Goal: Task Accomplishment & Management: Manage account settings

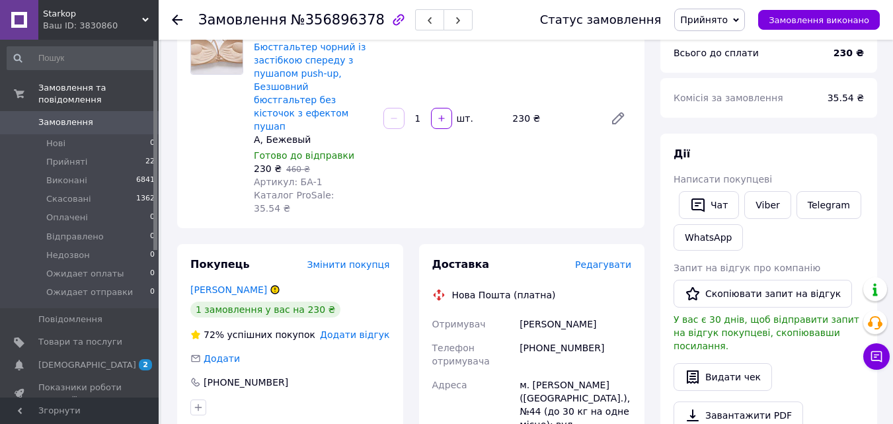
scroll to position [132, 0]
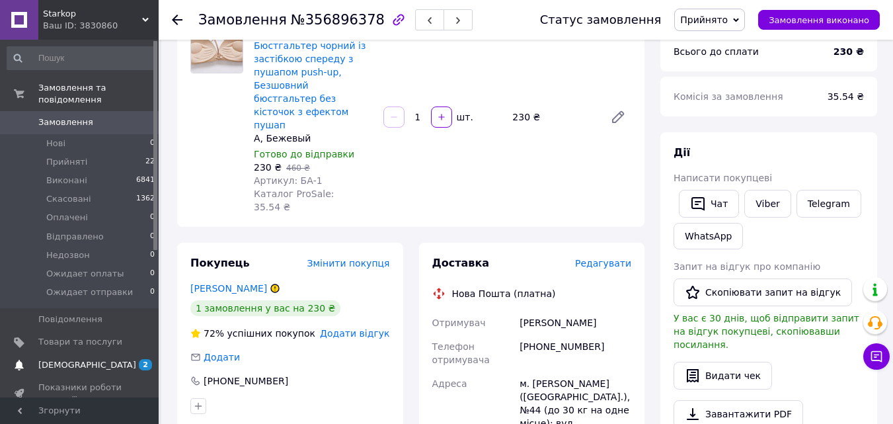
click at [68, 359] on span "[DEMOGRAPHIC_DATA]" at bounding box center [87, 365] width 98 height 12
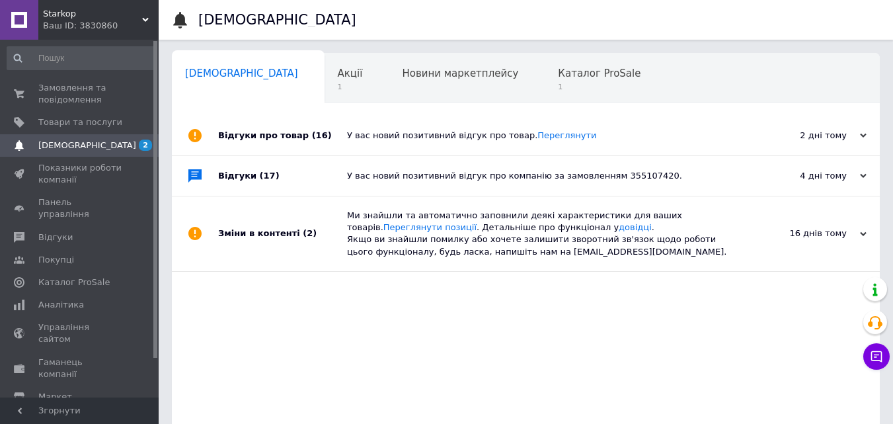
click at [70, 118] on span "Товари та послуги" at bounding box center [80, 122] width 84 height 12
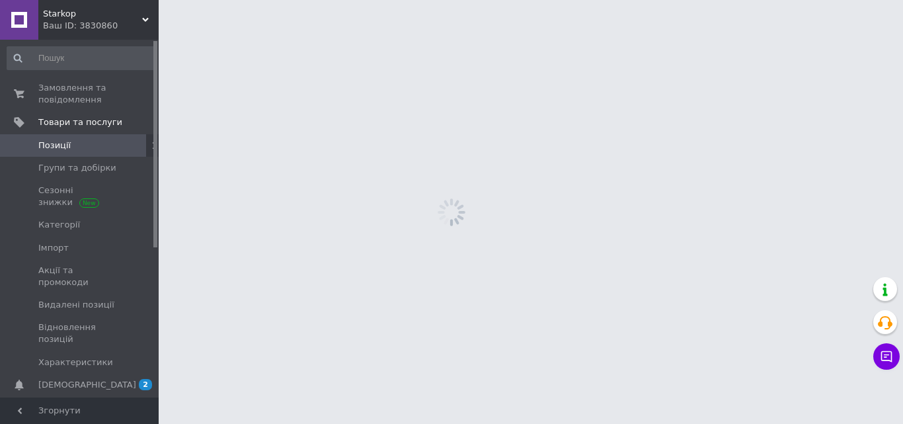
click at [74, 147] on span "Позиції" at bounding box center [80, 145] width 84 height 12
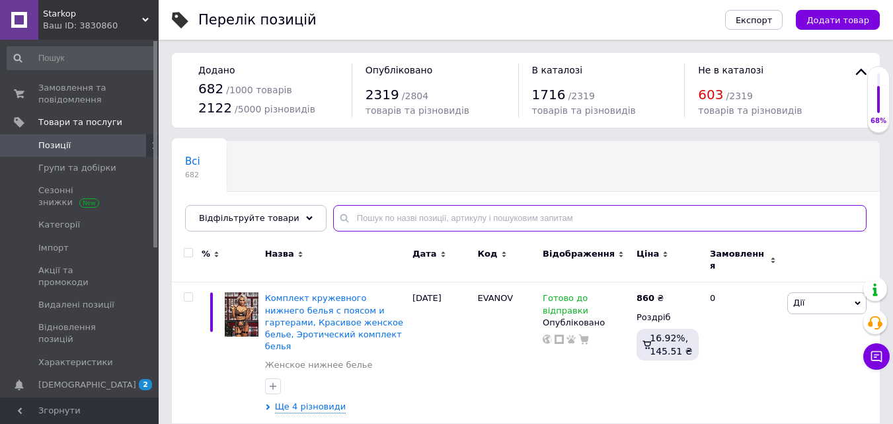
click at [427, 215] on input "text" at bounding box center [599, 218] width 533 height 26
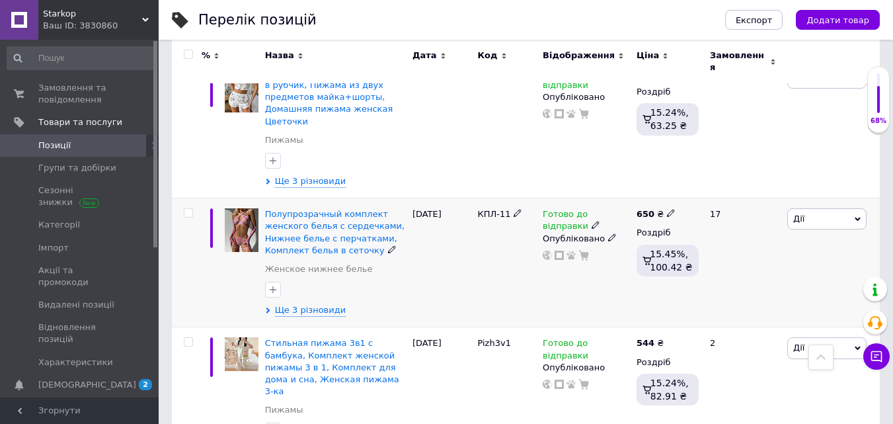
scroll to position [397, 0]
type input "pink"
click at [562, 208] on span "Готово до відправки" at bounding box center [566, 221] width 46 height 26
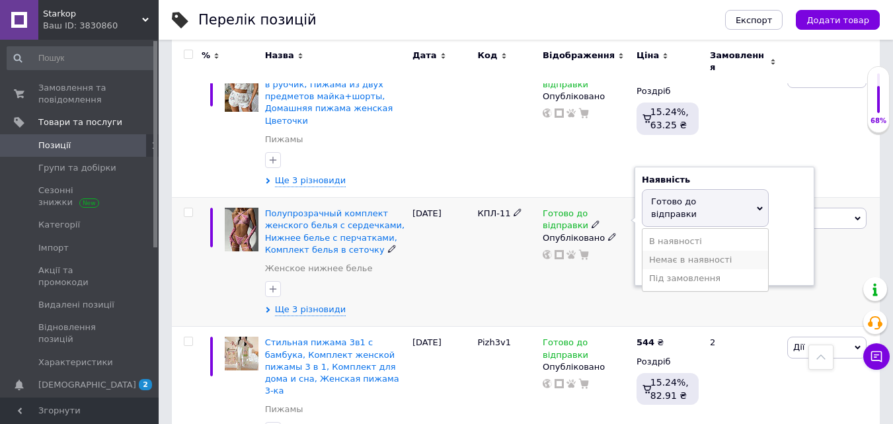
click at [714, 251] on li "Немає в наявності" at bounding box center [705, 260] width 126 height 19
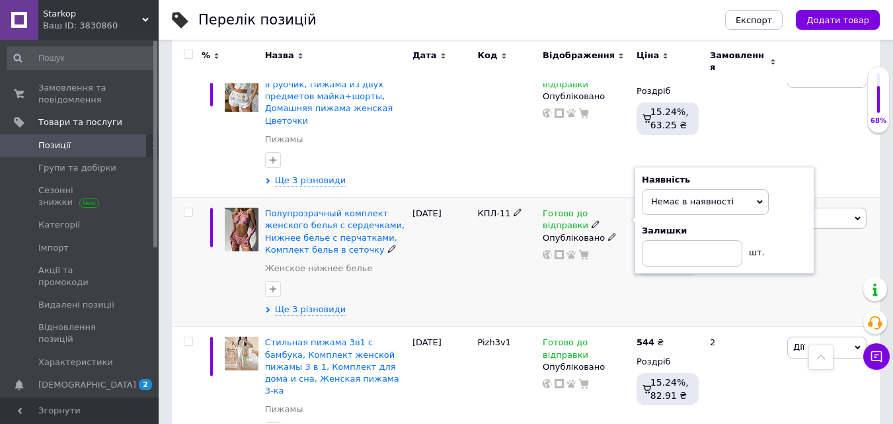
click at [312, 303] on span "Ще 3 різновиди" at bounding box center [310, 309] width 71 height 13
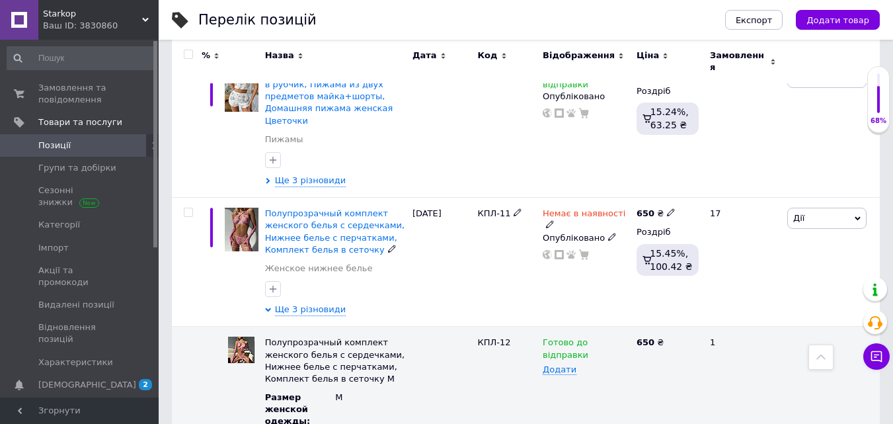
click at [587, 208] on span "Немає в наявності" at bounding box center [584, 215] width 83 height 14
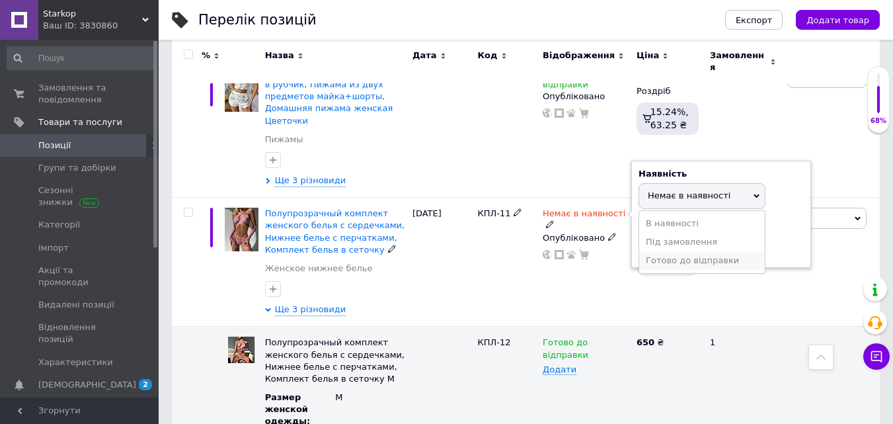
click at [662, 251] on li "Готово до відправки" at bounding box center [702, 260] width 126 height 19
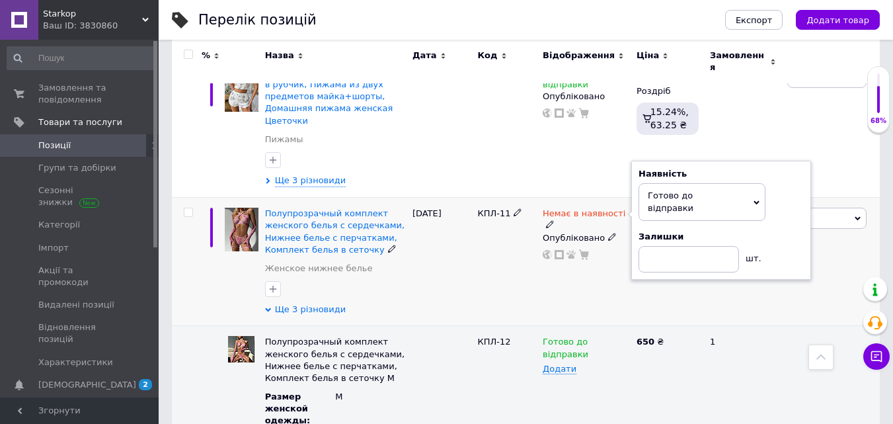
click at [302, 303] on span "Ще 3 різновиди" at bounding box center [310, 309] width 71 height 12
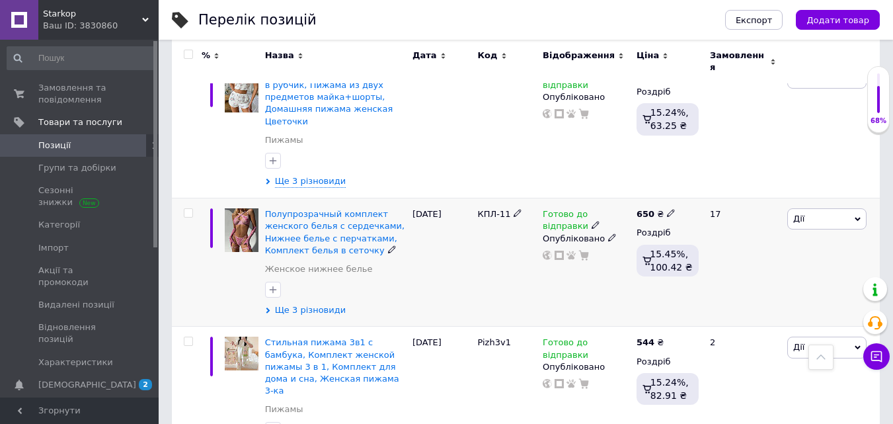
click at [301, 304] on span "Ще 3 різновиди" at bounding box center [310, 310] width 71 height 12
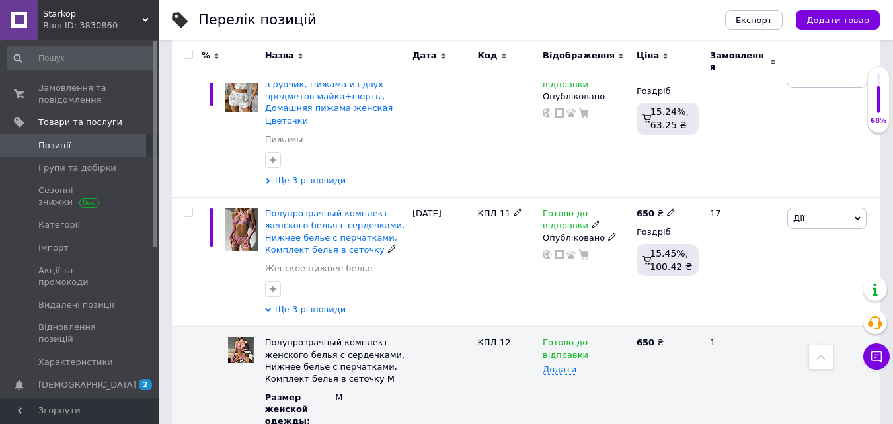
scroll to position [529, 0]
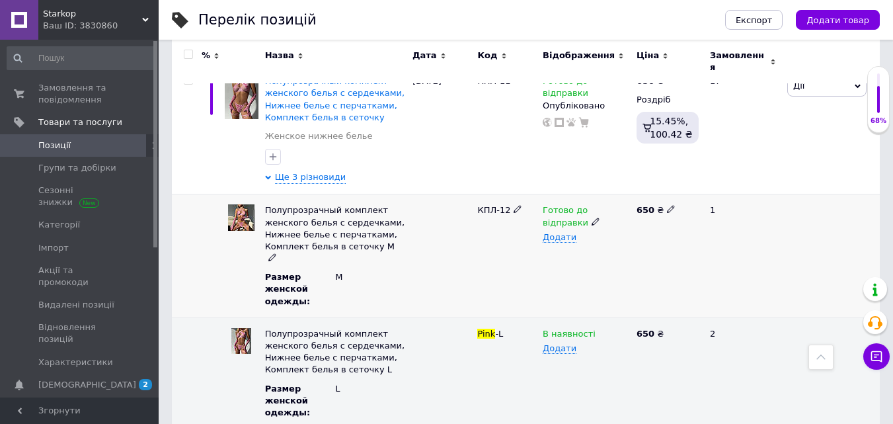
click at [588, 205] on span "Готово до відправки" at bounding box center [566, 218] width 46 height 26
click at [578, 257] on li "Немає в наявності" at bounding box center [583, 272] width 92 height 30
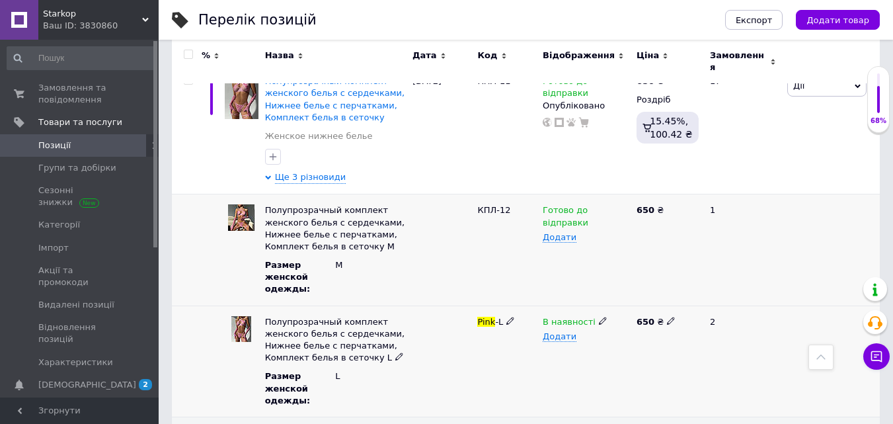
click at [568, 317] on span "В наявності" at bounding box center [569, 324] width 53 height 14
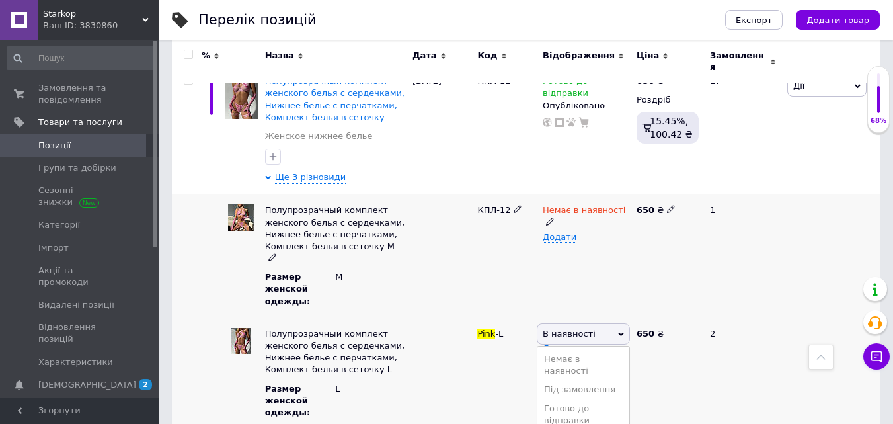
click at [559, 240] on div "Немає в наявності Додати" at bounding box center [586, 256] width 94 height 124
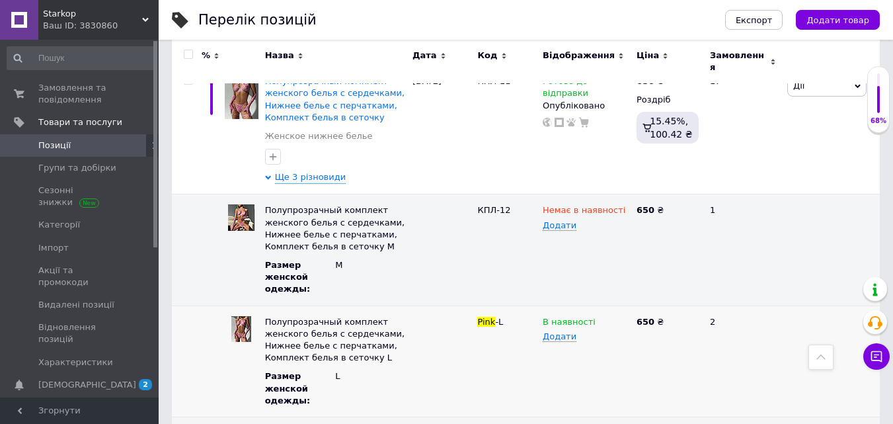
click at [99, 20] on div "Ваш ID: 3830860" at bounding box center [101, 26] width 116 height 12
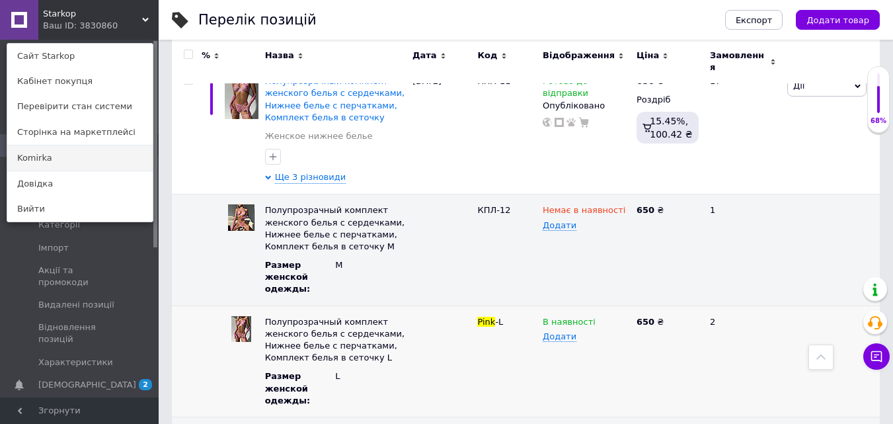
click at [43, 157] on link "Komirka" at bounding box center [79, 157] width 145 height 25
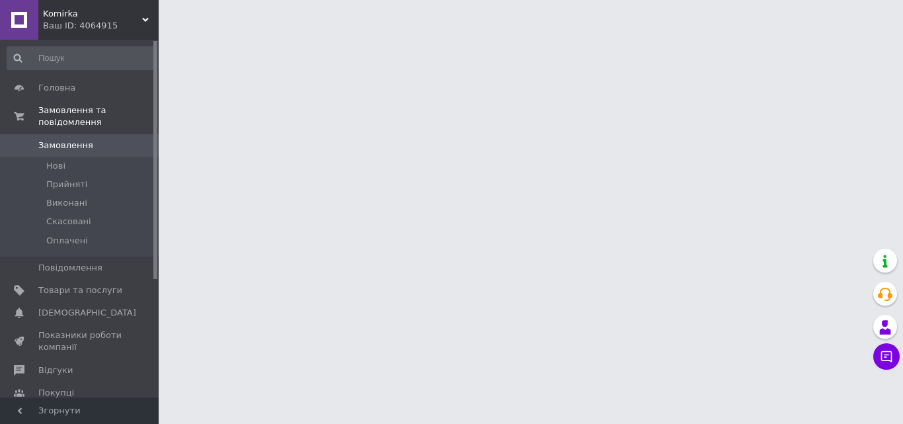
click at [52, 284] on span "Товари та послуги" at bounding box center [80, 290] width 84 height 12
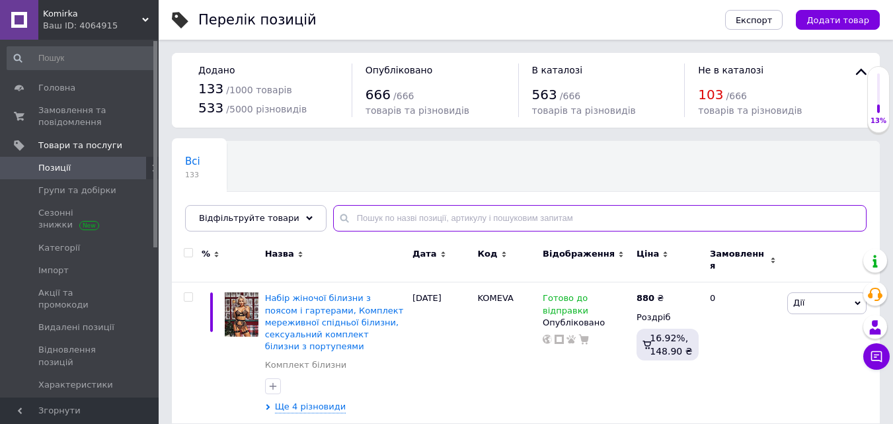
click at [358, 217] on input "text" at bounding box center [599, 218] width 533 height 26
type input "комплект"
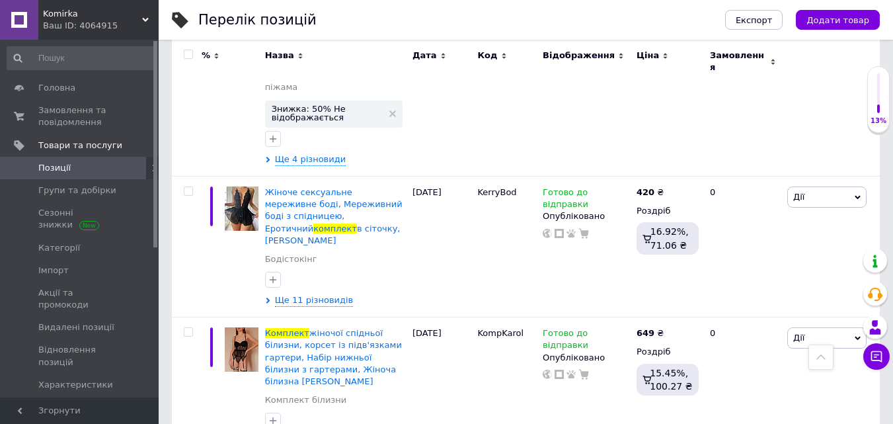
scroll to position [5486, 0]
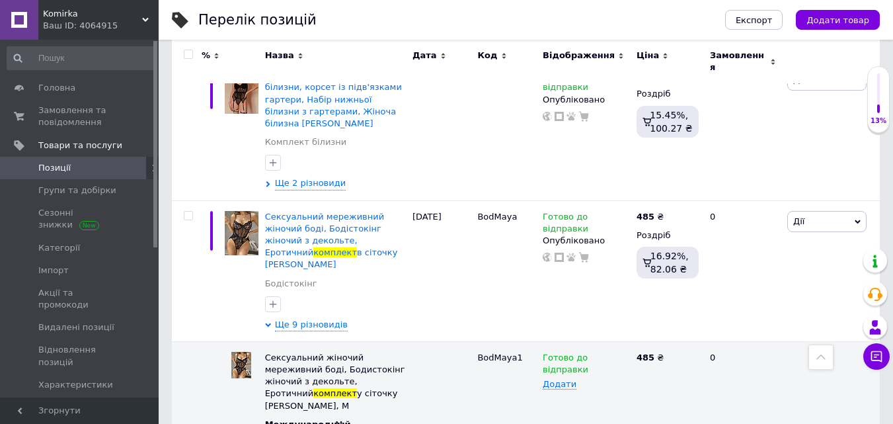
scroll to position [6147, 0]
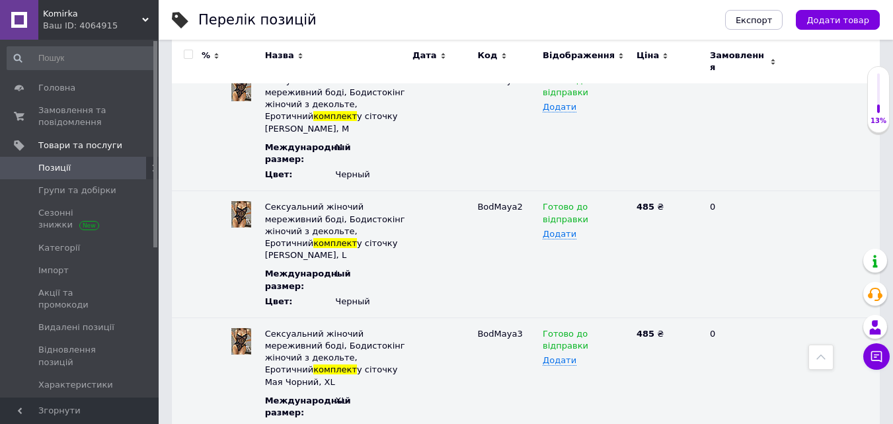
scroll to position [6345, 0]
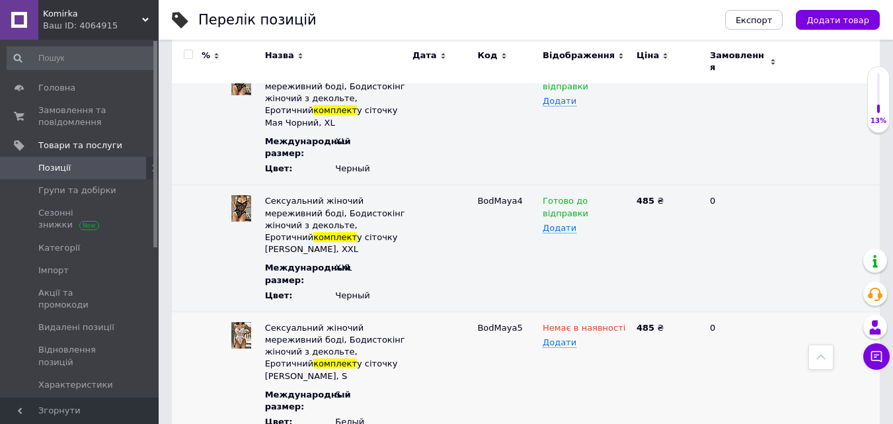
scroll to position [6478, 0]
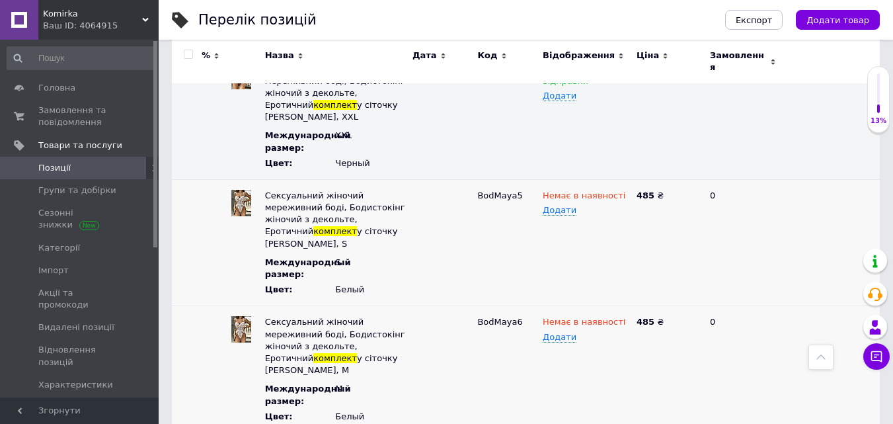
scroll to position [6610, 0]
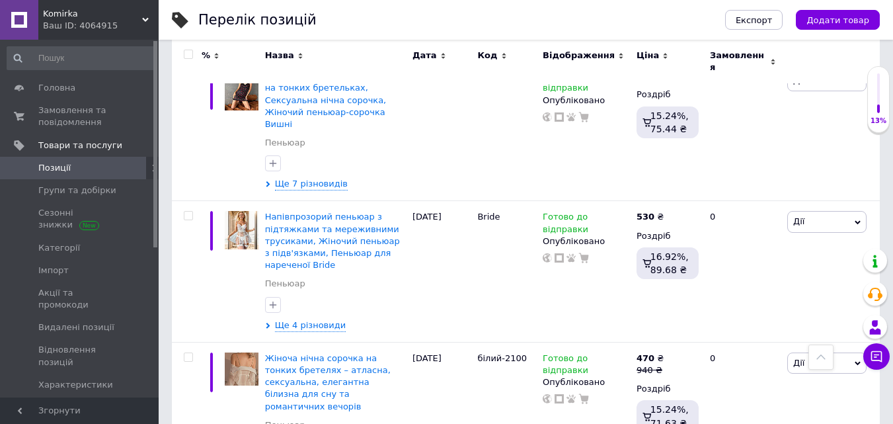
scroll to position [8201, 0]
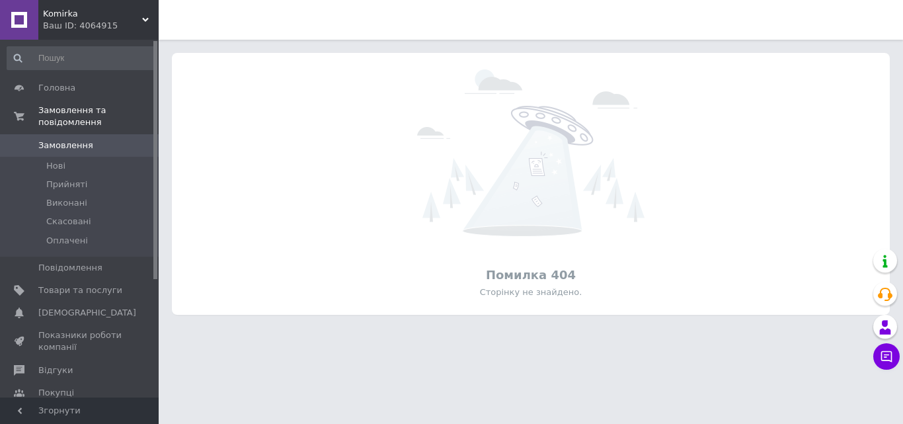
click at [75, 16] on span "Komirka" at bounding box center [92, 14] width 99 height 12
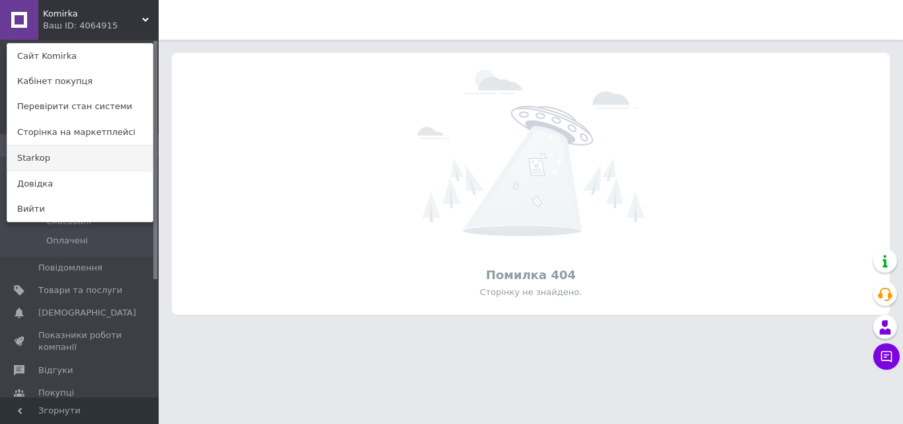
click at [63, 155] on link "Starkop" at bounding box center [79, 157] width 145 height 25
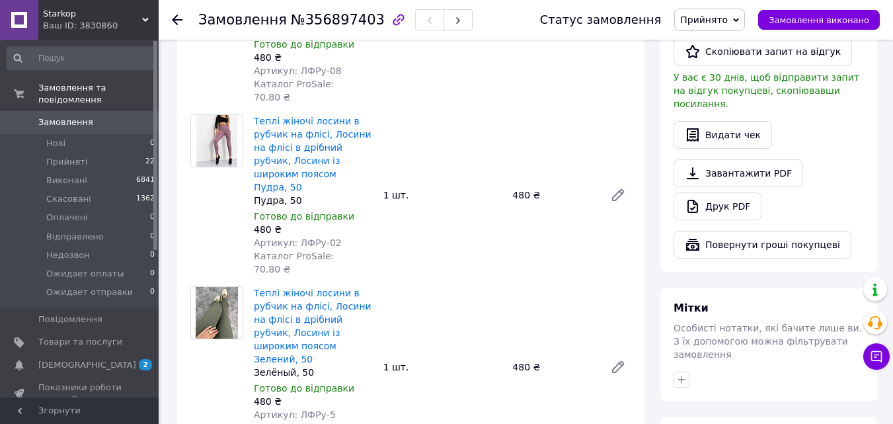
scroll to position [793, 0]
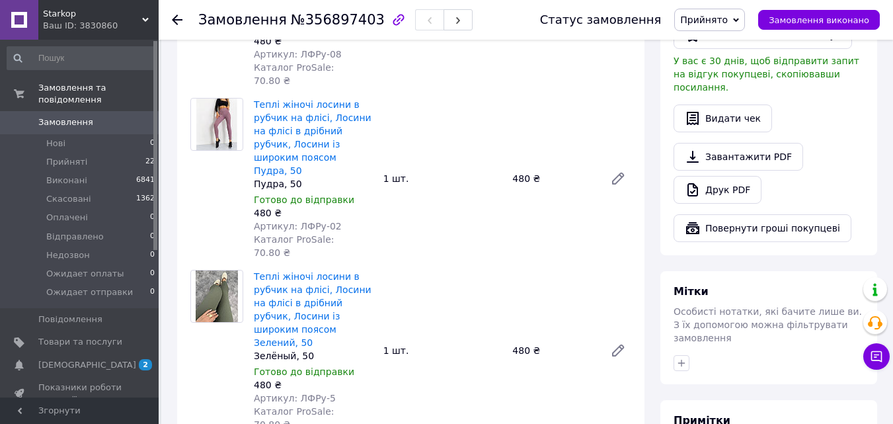
click at [469, 267] on div "Теплі жіночі лосини в рубчик на флісі, Лосини на флісі в дрібний рубчик, Лосини…" at bounding box center [443, 350] width 388 height 167
click at [50, 17] on span "Starkop" at bounding box center [92, 14] width 99 height 12
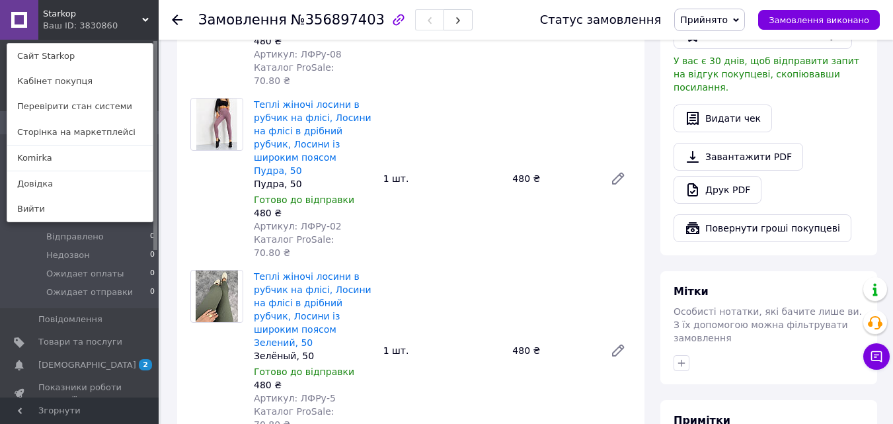
click at [43, 161] on link "Komirka" at bounding box center [79, 157] width 145 height 25
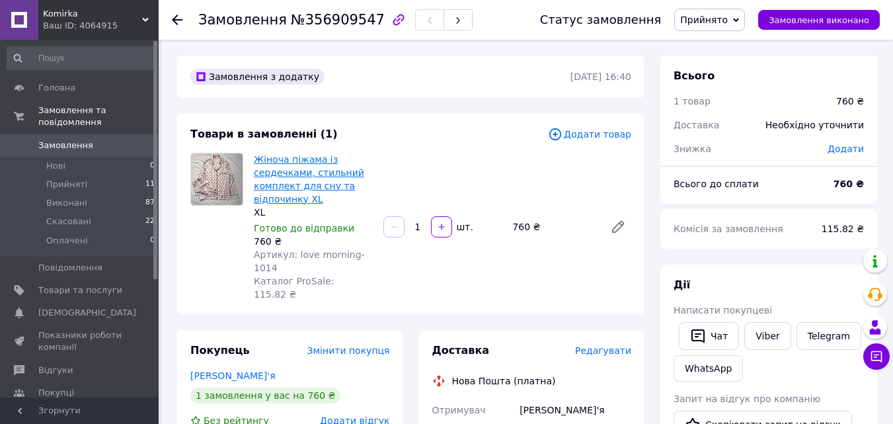
click at [282, 174] on link "Жіноча піжама із сердечками, стильний комплект для сну та відпочинку XL" at bounding box center [309, 179] width 110 height 50
